Goal: Check status

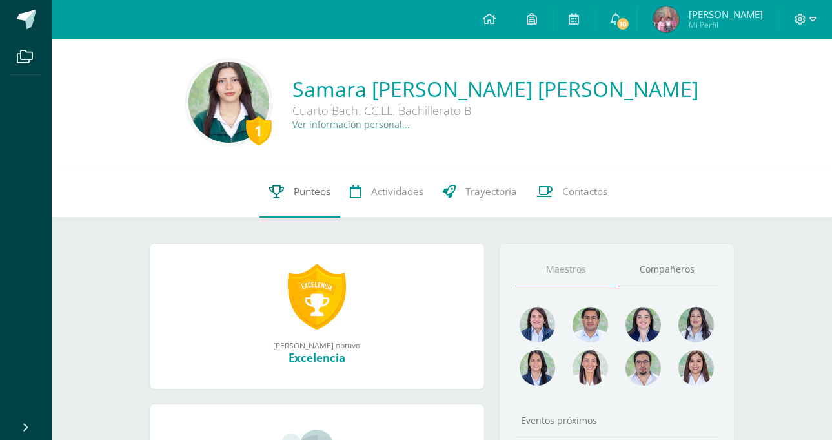
click at [305, 190] on span "Punteos" at bounding box center [312, 192] width 37 height 14
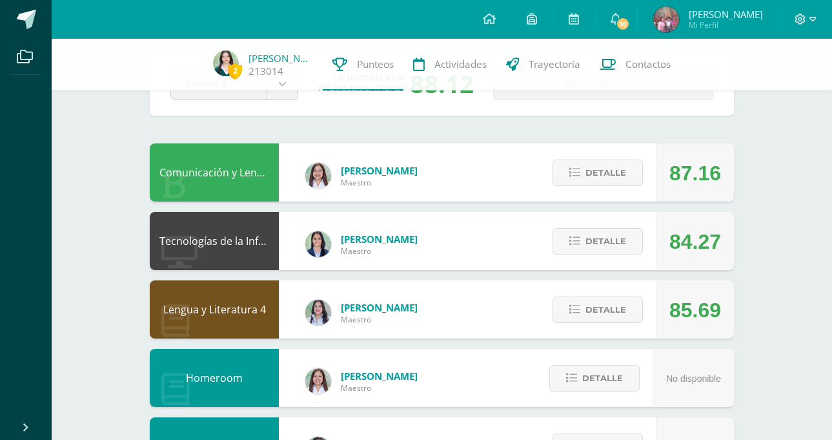
scroll to position [108, 0]
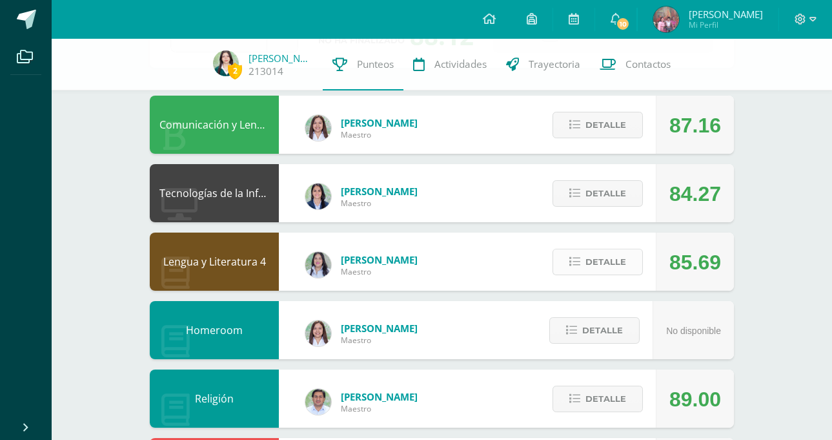
click at [590, 254] on span "Detalle" at bounding box center [606, 262] width 41 height 24
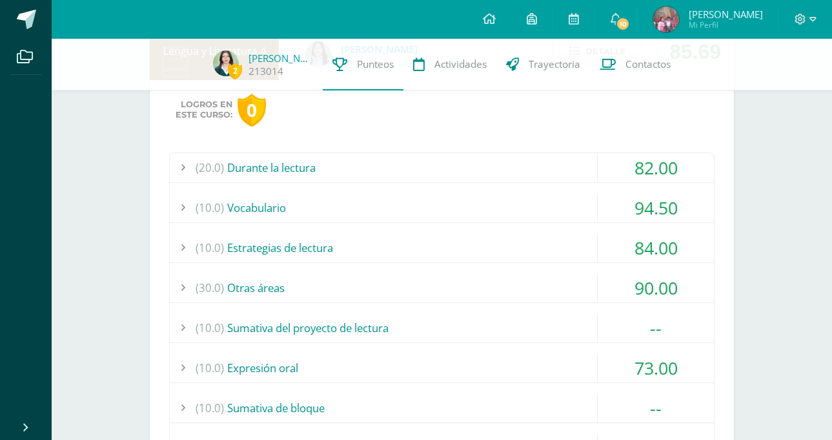
scroll to position [344, 0]
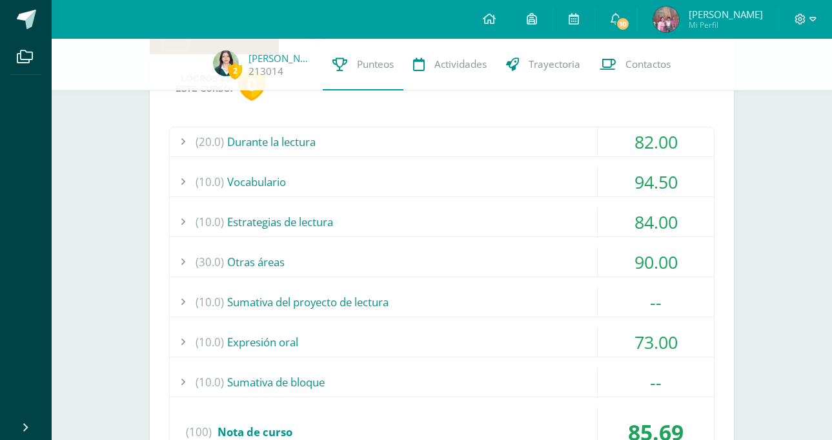
click at [445, 141] on div "(20.0) Durante la lectura" at bounding box center [442, 141] width 544 height 29
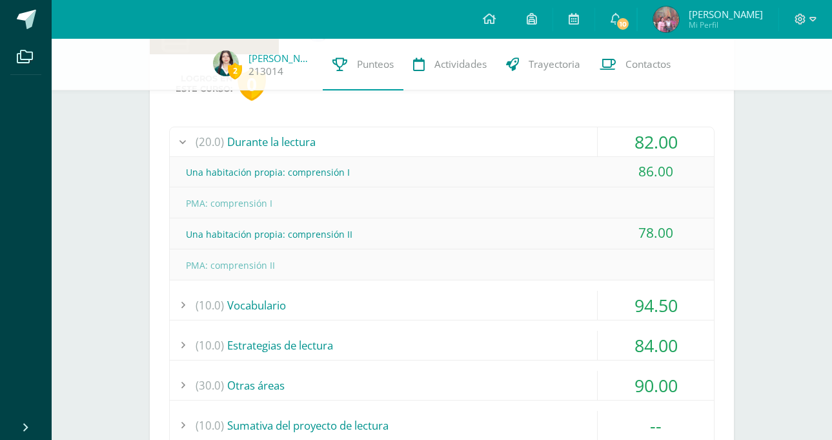
click at [445, 141] on div "(20.0) Durante la lectura" at bounding box center [442, 141] width 544 height 29
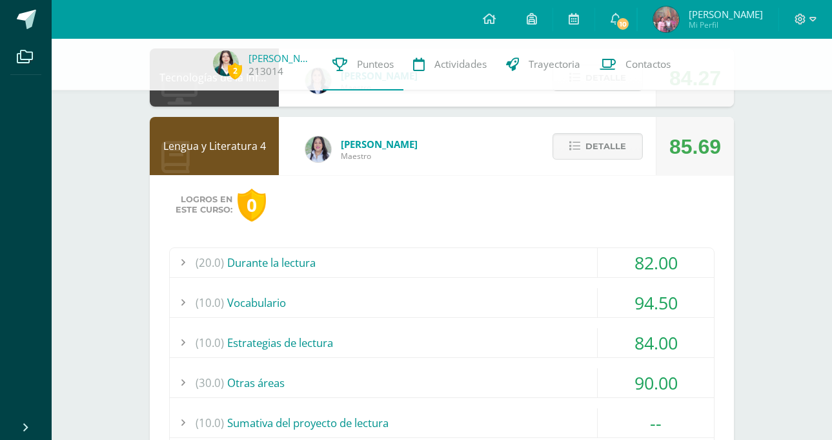
scroll to position [211, 0]
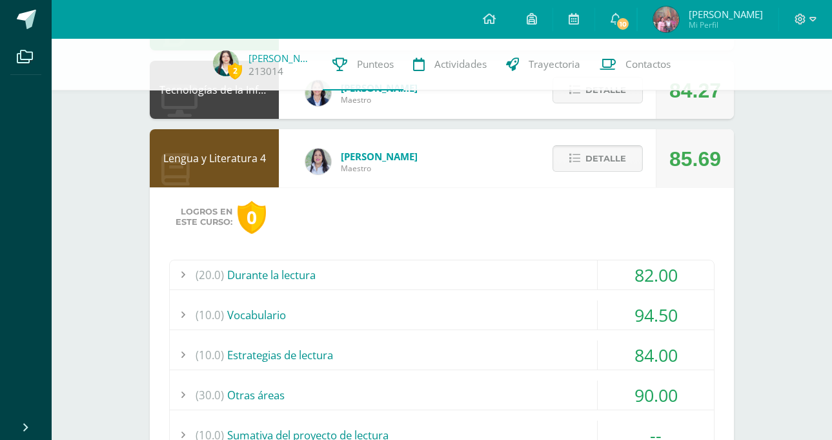
click at [598, 159] on span "Detalle" at bounding box center [606, 159] width 41 height 24
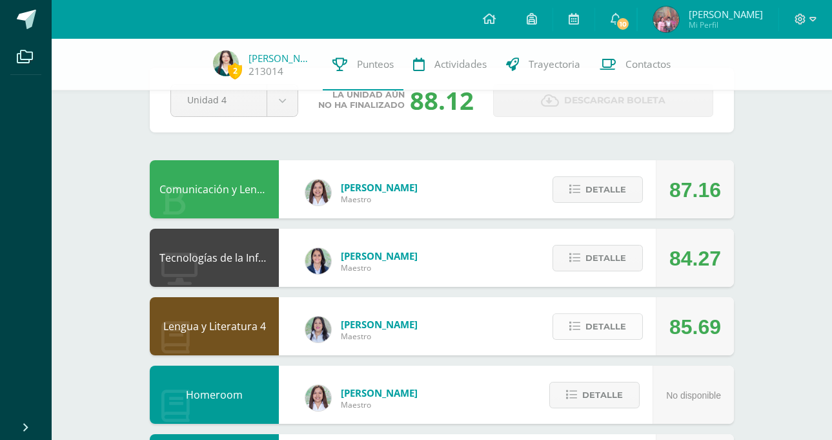
scroll to position [65, 0]
